Goal: Information Seeking & Learning: Learn about a topic

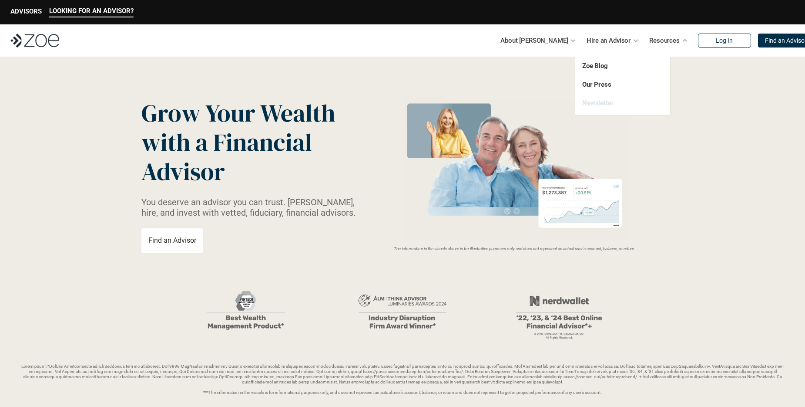
click at [604, 105] on link "Newsletter" at bounding box center [599, 103] width 32 height 8
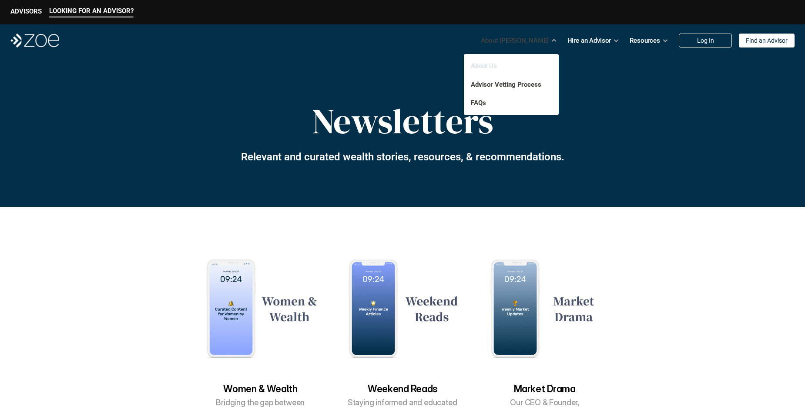
click at [495, 63] on link "About Us" at bounding box center [484, 66] width 26 height 8
